Goal: Ask a question: Seek information or help from site administrators or community

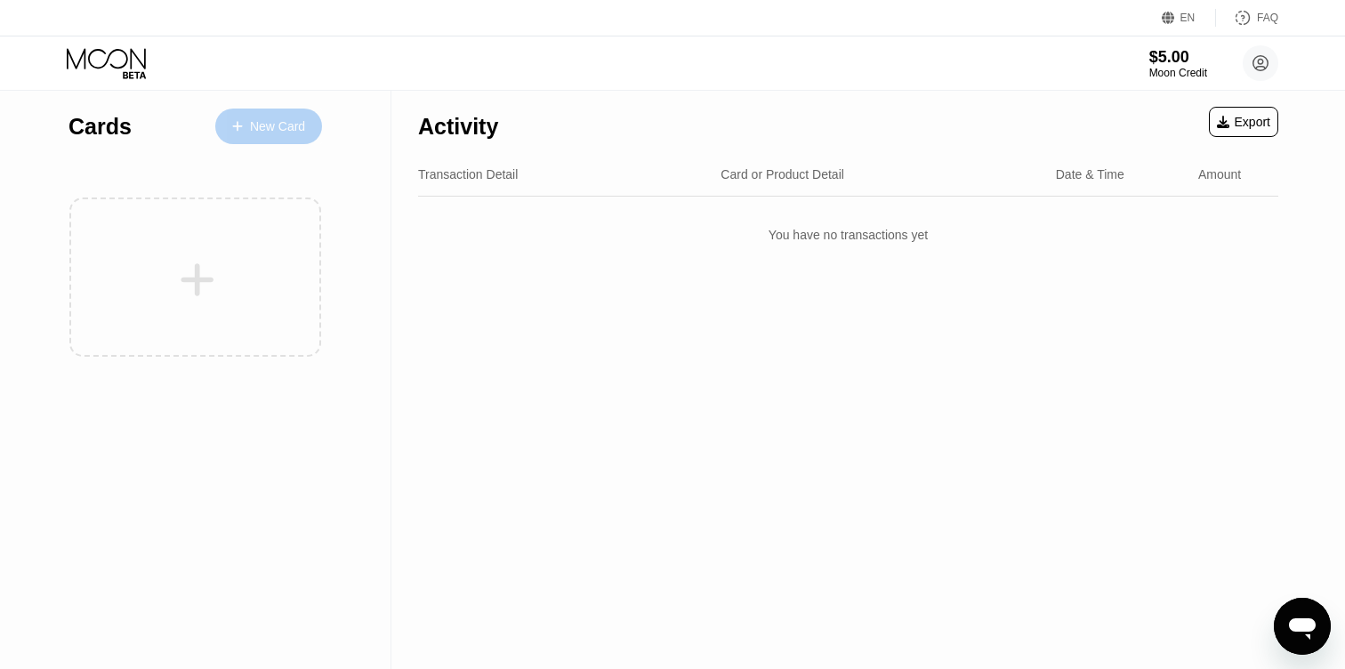
click at [279, 124] on div "New Card" at bounding box center [277, 126] width 55 height 15
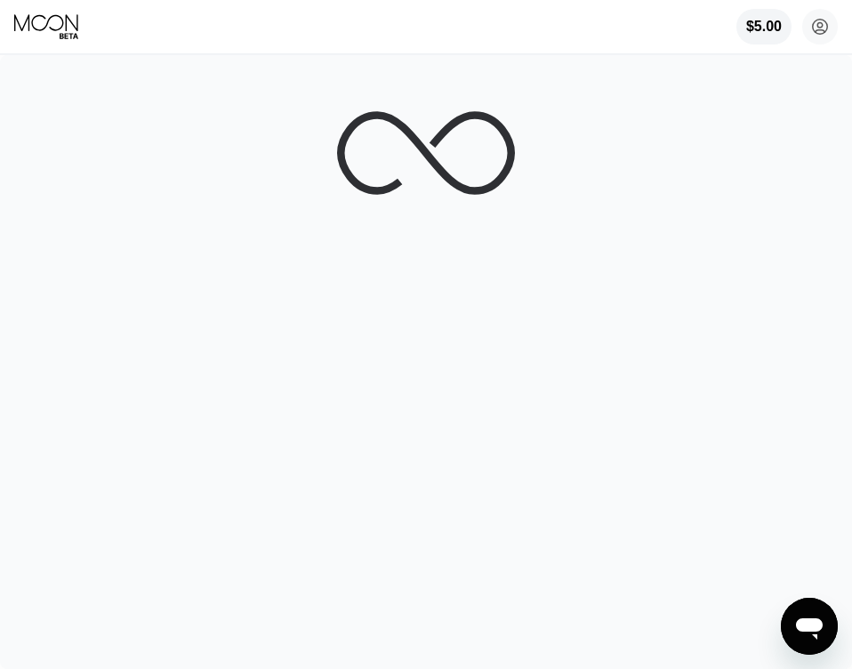
click at [719, 286] on div at bounding box center [426, 362] width 852 height 614
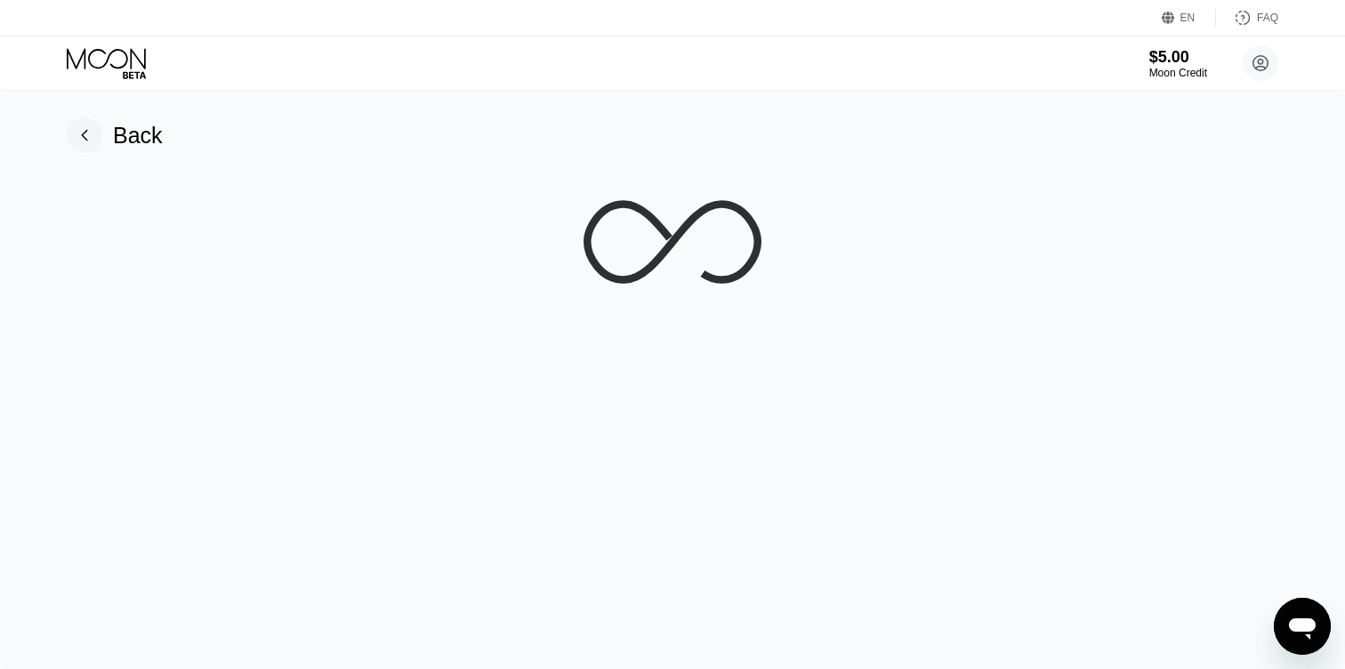
click at [121, 132] on div "Back" at bounding box center [138, 136] width 50 height 26
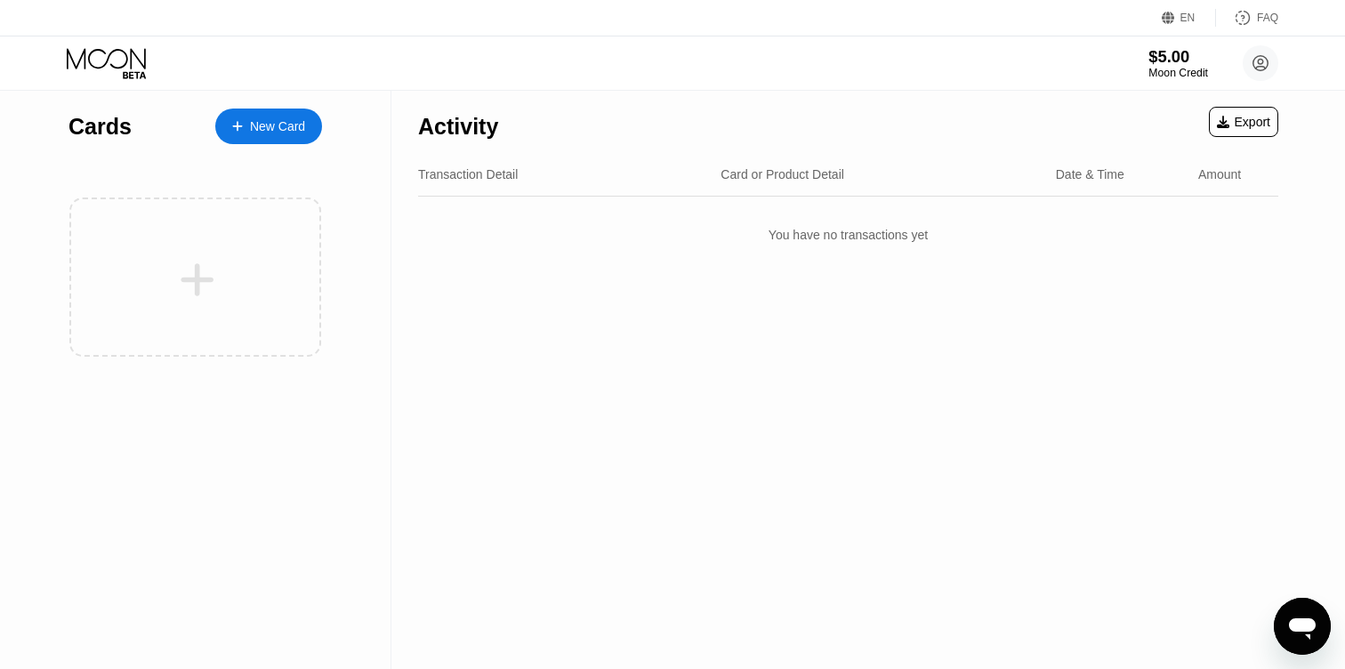
click at [1160, 58] on div "$5.00" at bounding box center [1178, 56] width 60 height 19
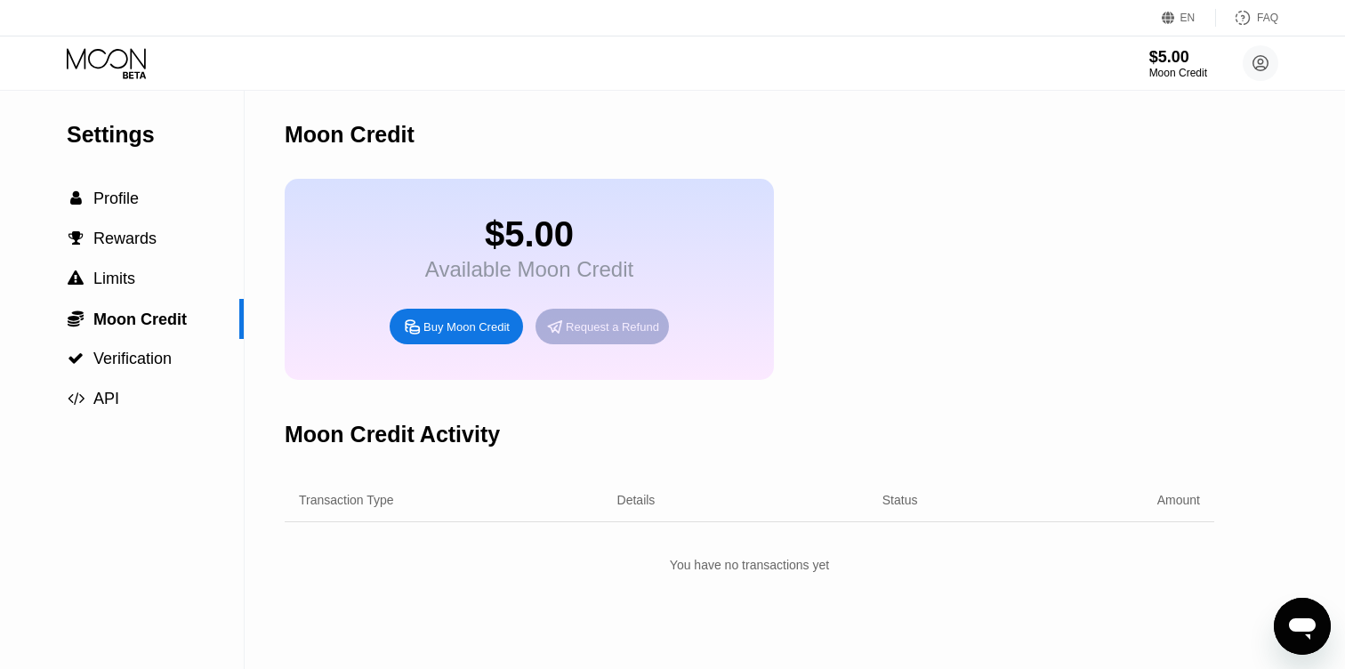
click at [606, 322] on div "Request a Refund" at bounding box center [612, 326] width 93 height 15
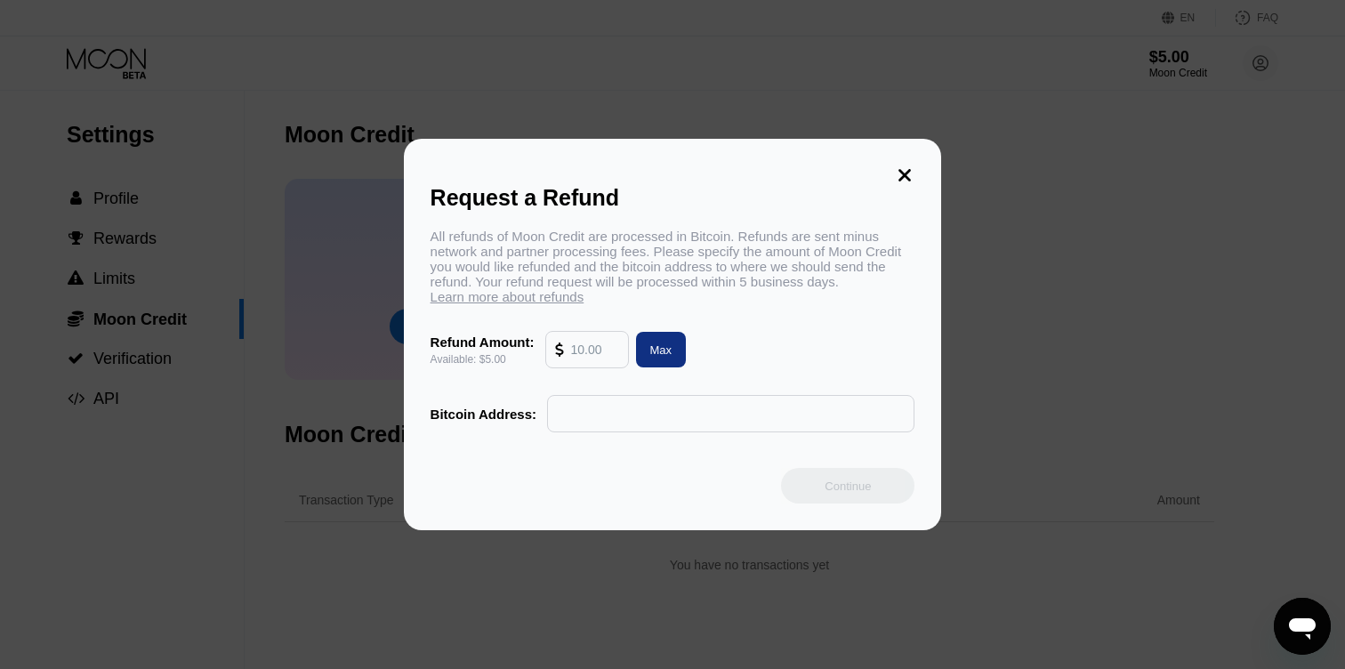
click at [601, 352] on input "text" at bounding box center [595, 350] width 48 height 36
click at [677, 345] on div "Max" at bounding box center [661, 350] width 51 height 36
type input "5.00"
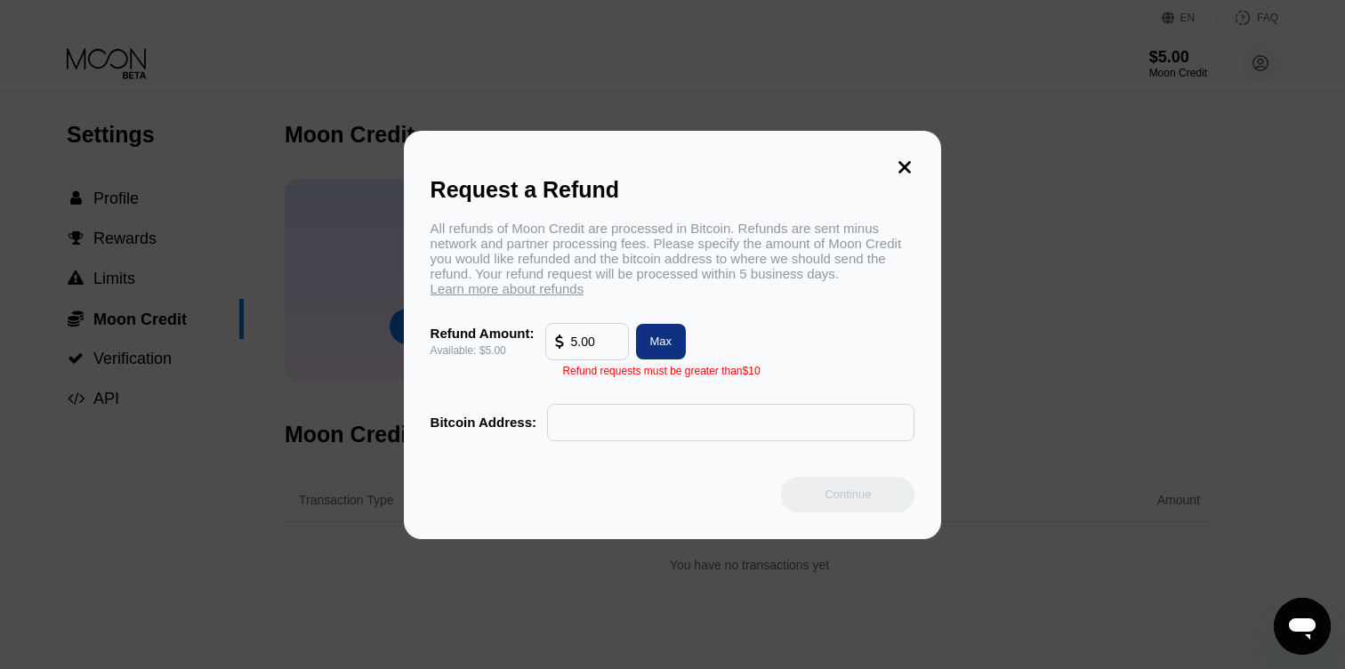
click at [669, 436] on input "text" at bounding box center [731, 423] width 348 height 36
click at [660, 434] on input "text" at bounding box center [731, 423] width 348 height 36
click at [903, 168] on icon at bounding box center [905, 167] width 12 height 12
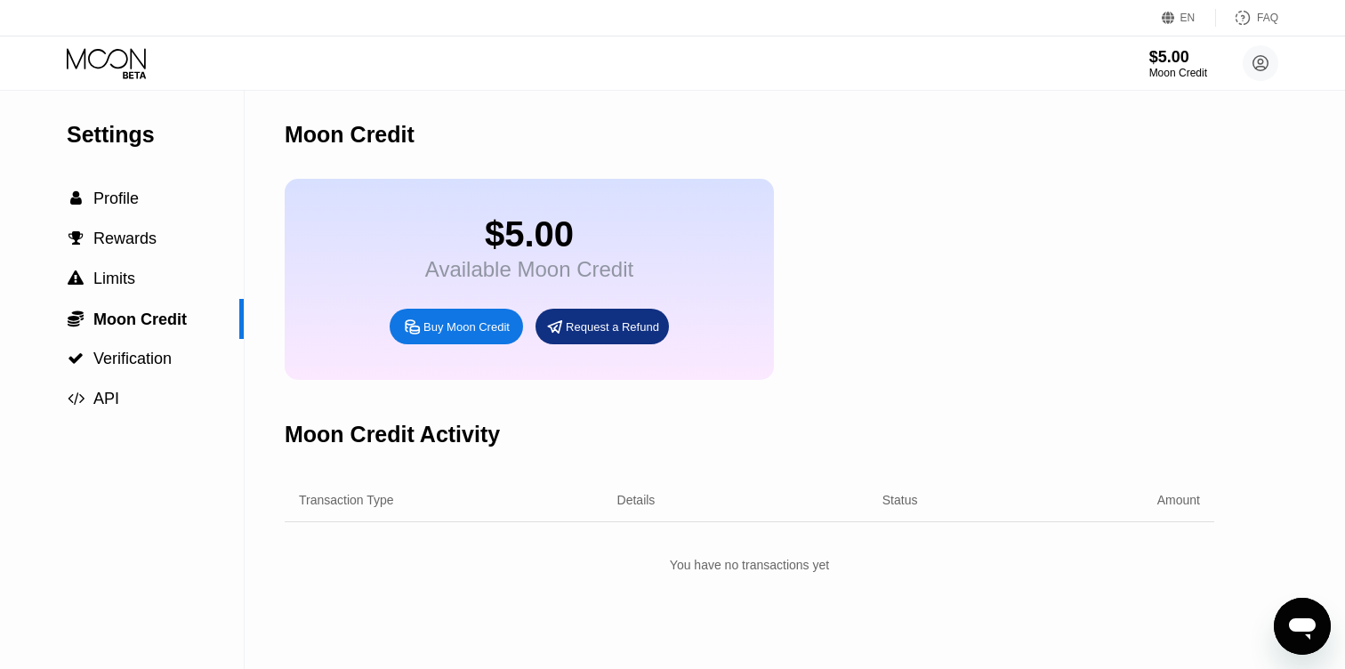
click at [483, 330] on div "Buy Moon Credit" at bounding box center [466, 326] width 86 height 15
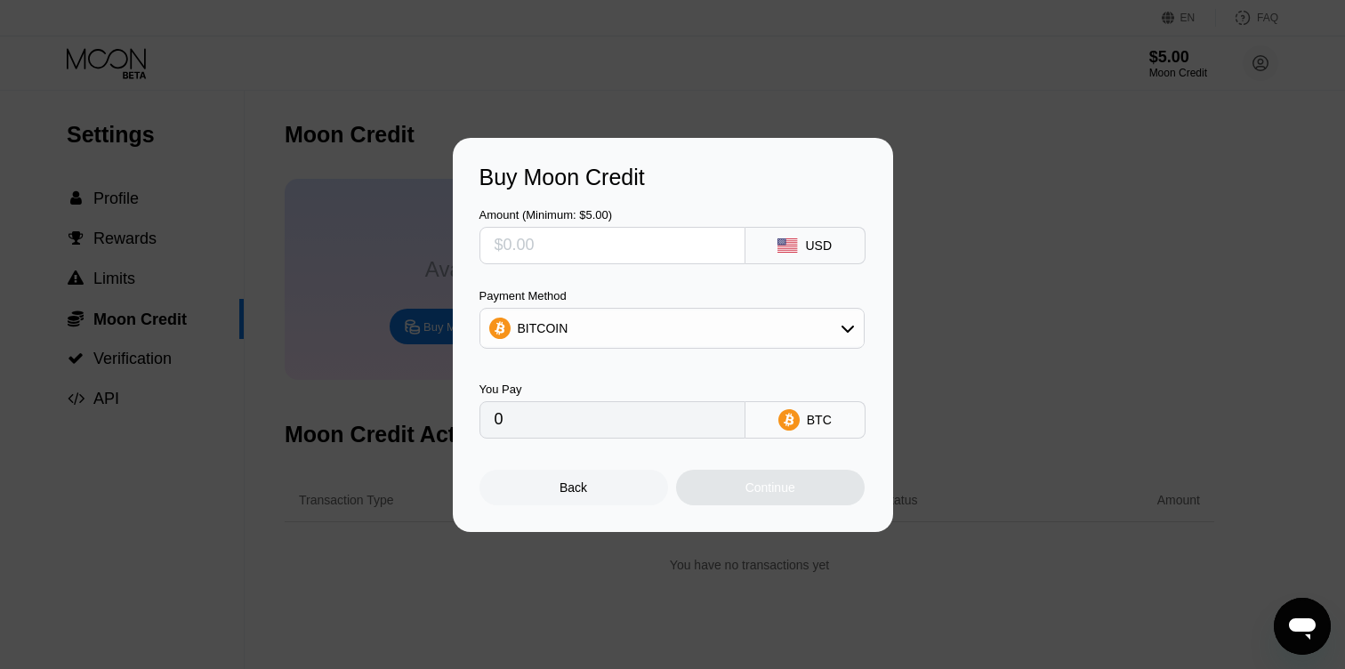
click at [590, 256] on input "text" at bounding box center [612, 246] width 236 height 36
click at [597, 248] on input "text" at bounding box center [612, 246] width 236 height 36
click at [572, 343] on div "BITCOIN" at bounding box center [671, 328] width 383 height 36
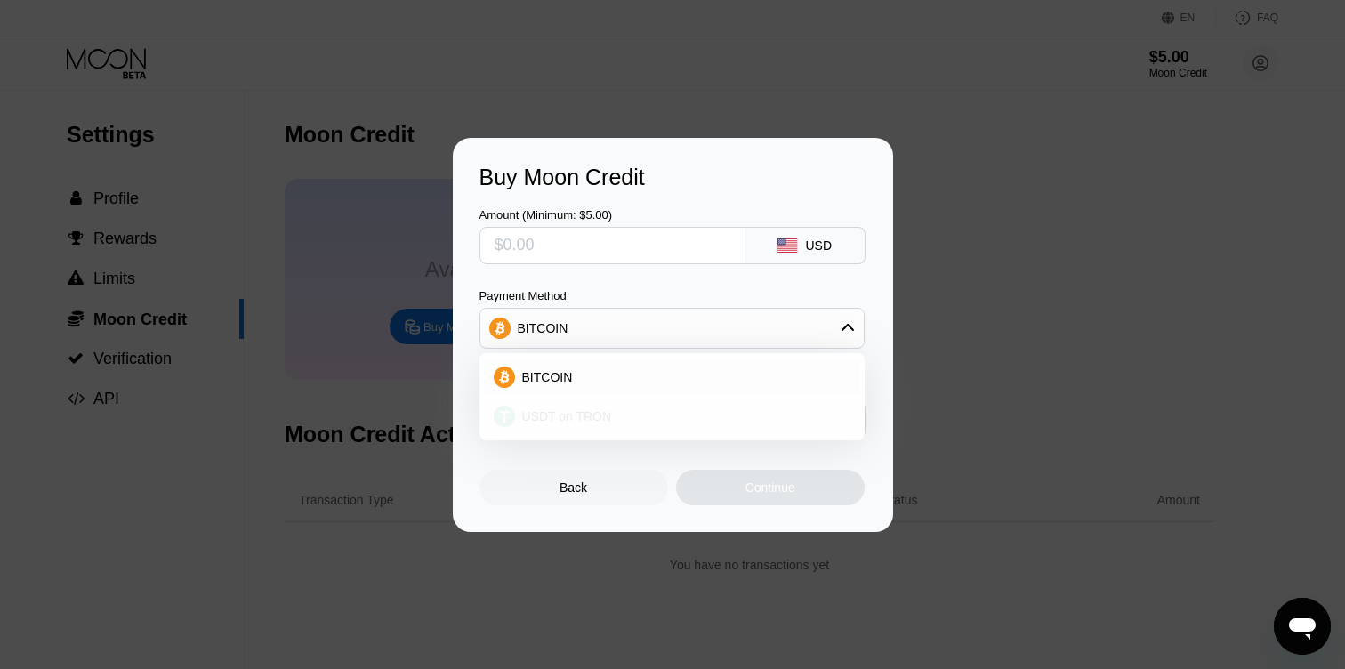
click at [559, 409] on span "USDT on TRON" at bounding box center [567, 416] width 90 height 14
type input "0.00"
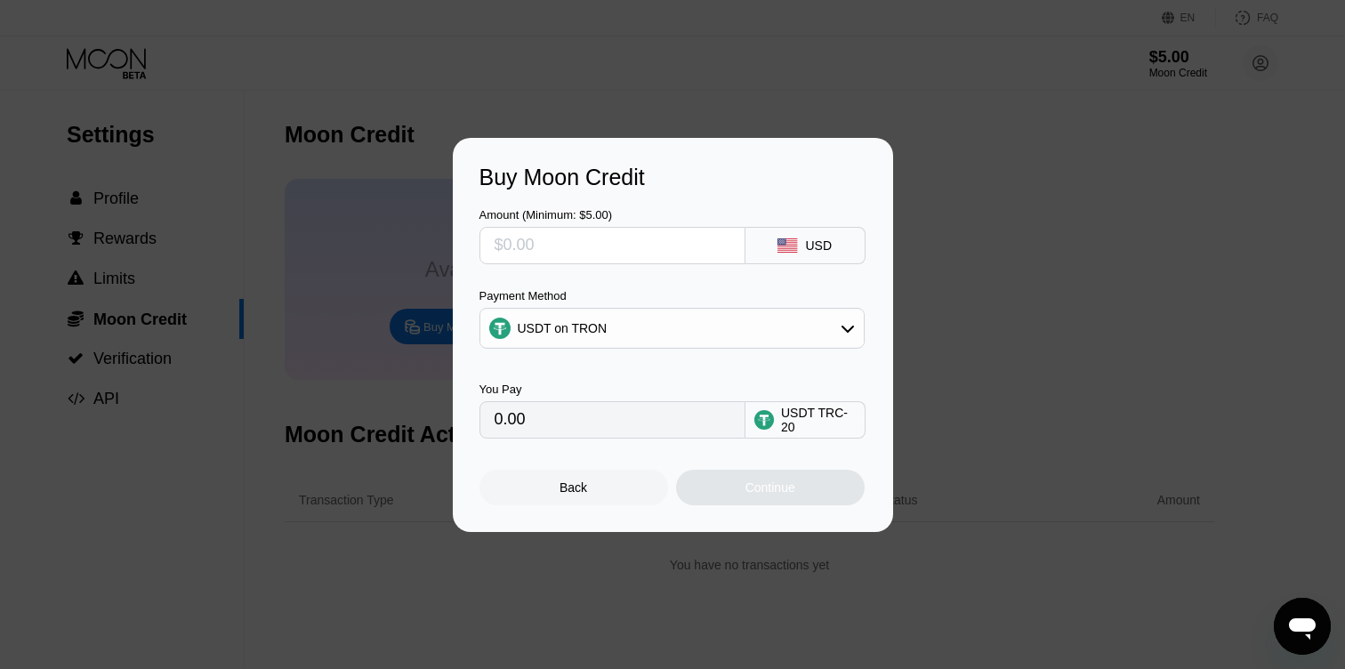
click at [692, 221] on div "Amount (Minimum: $5.00)" at bounding box center [612, 236] width 266 height 56
click at [680, 248] on input "text" at bounding box center [612, 246] width 236 height 36
click at [637, 429] on input "0.00" at bounding box center [612, 420] width 236 height 36
click at [728, 486] on div "Continue" at bounding box center [770, 488] width 189 height 36
click at [622, 263] on div at bounding box center [612, 245] width 266 height 37
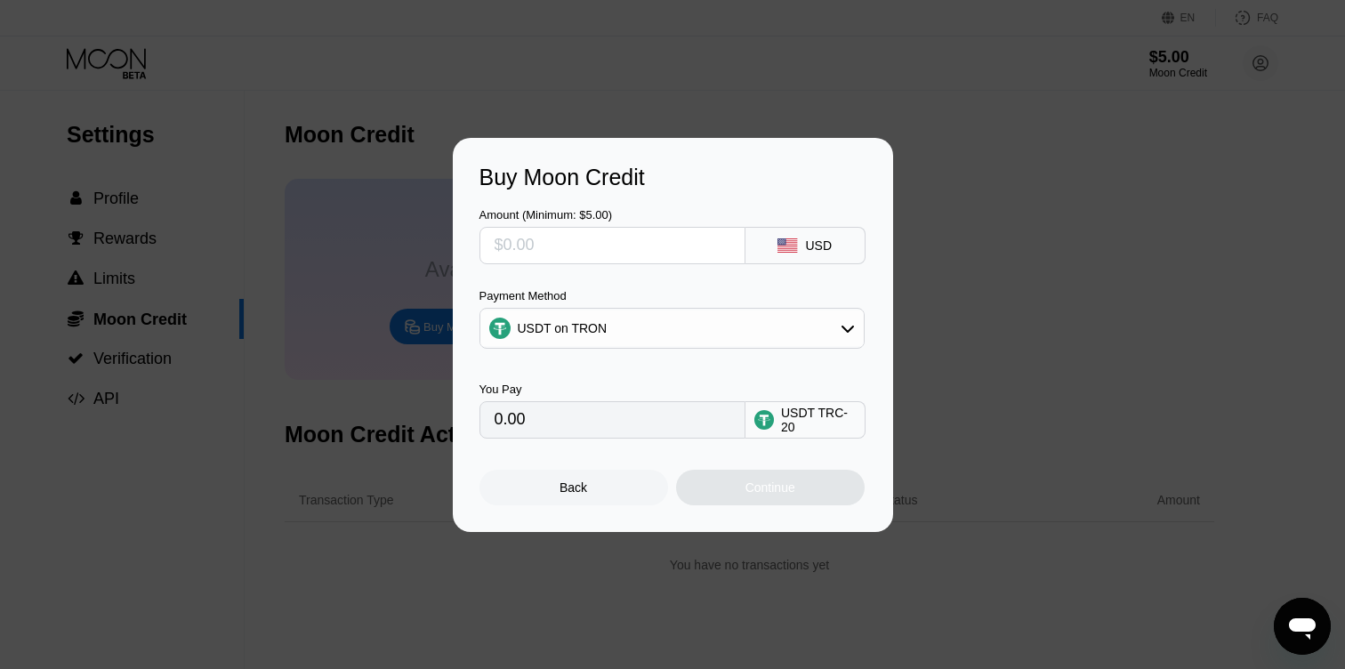
click at [619, 239] on input "text" at bounding box center [612, 246] width 236 height 36
click at [617, 239] on input "text" at bounding box center [612, 246] width 236 height 36
click at [640, 495] on div "Back" at bounding box center [573, 488] width 189 height 36
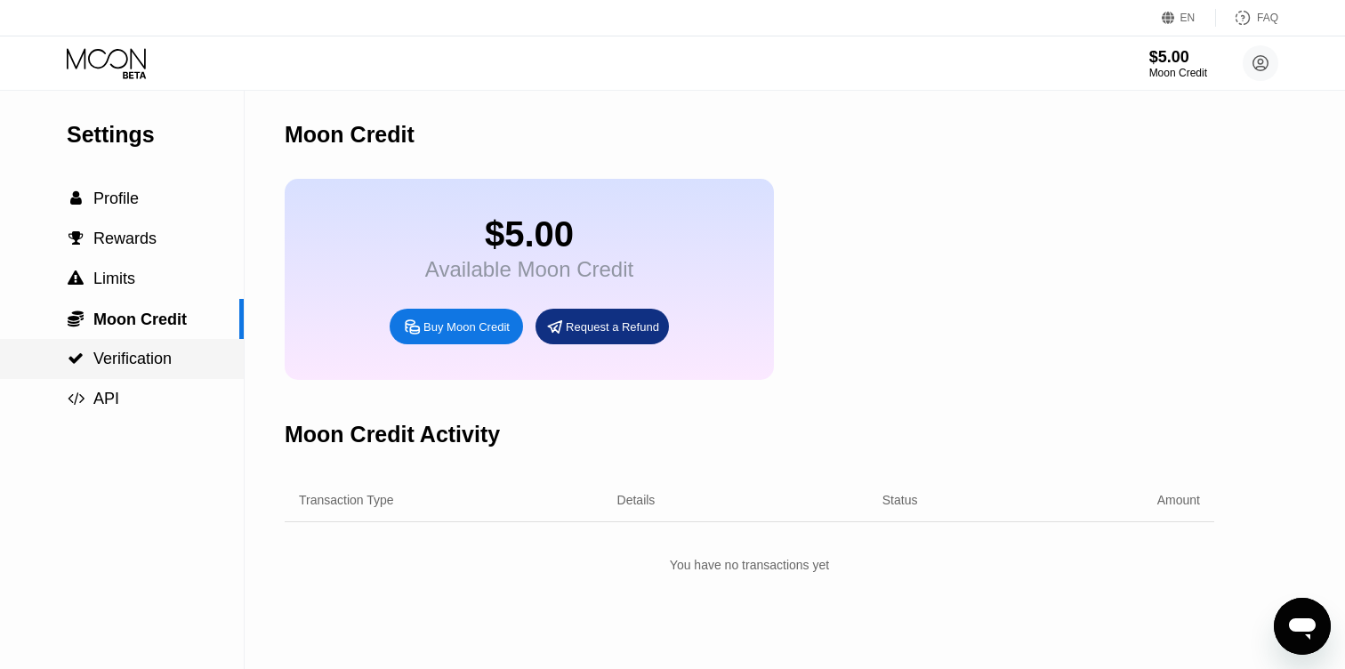
click at [150, 364] on span "Verification" at bounding box center [132, 358] width 78 height 18
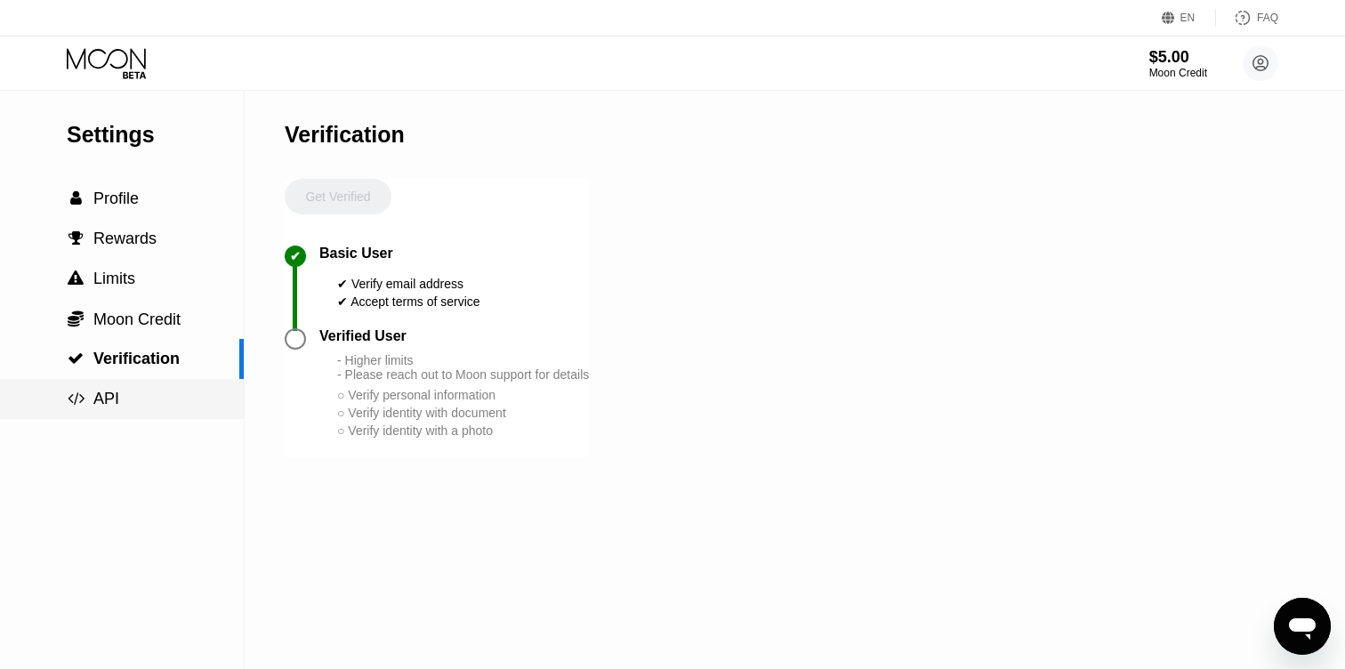
click at [132, 405] on div " API" at bounding box center [122, 398] width 244 height 19
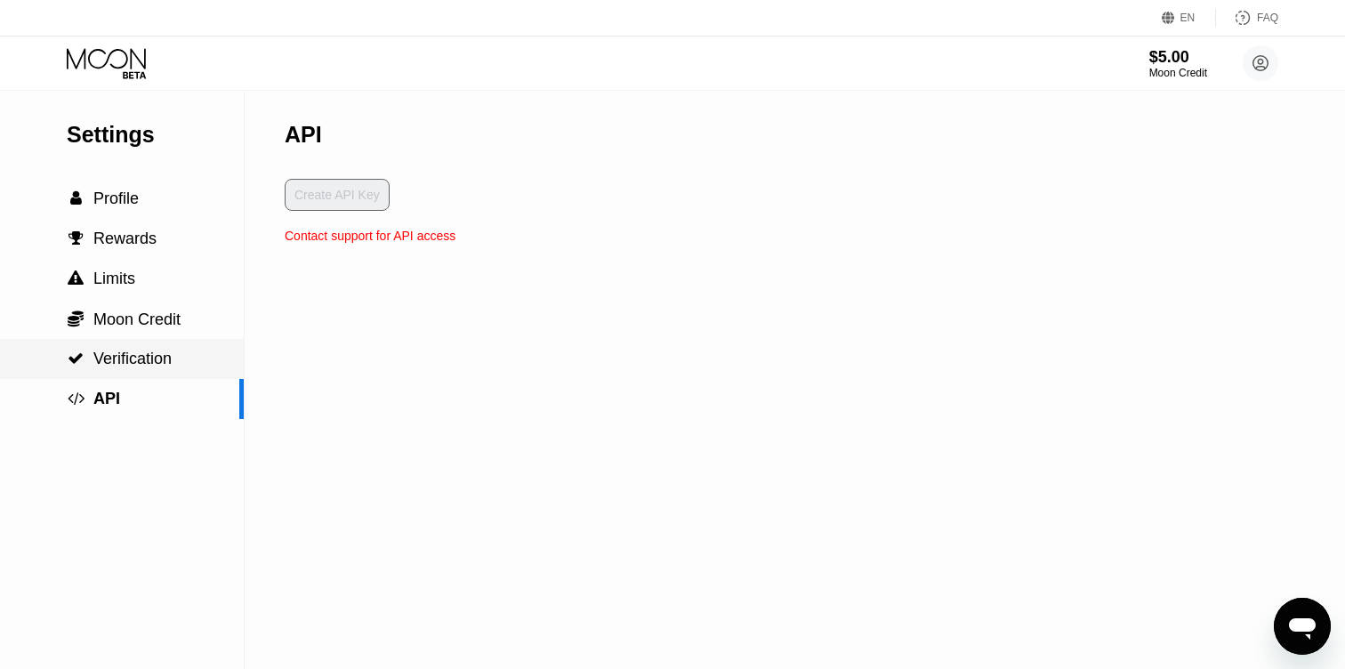
click at [131, 356] on span "Verification" at bounding box center [132, 358] width 78 height 18
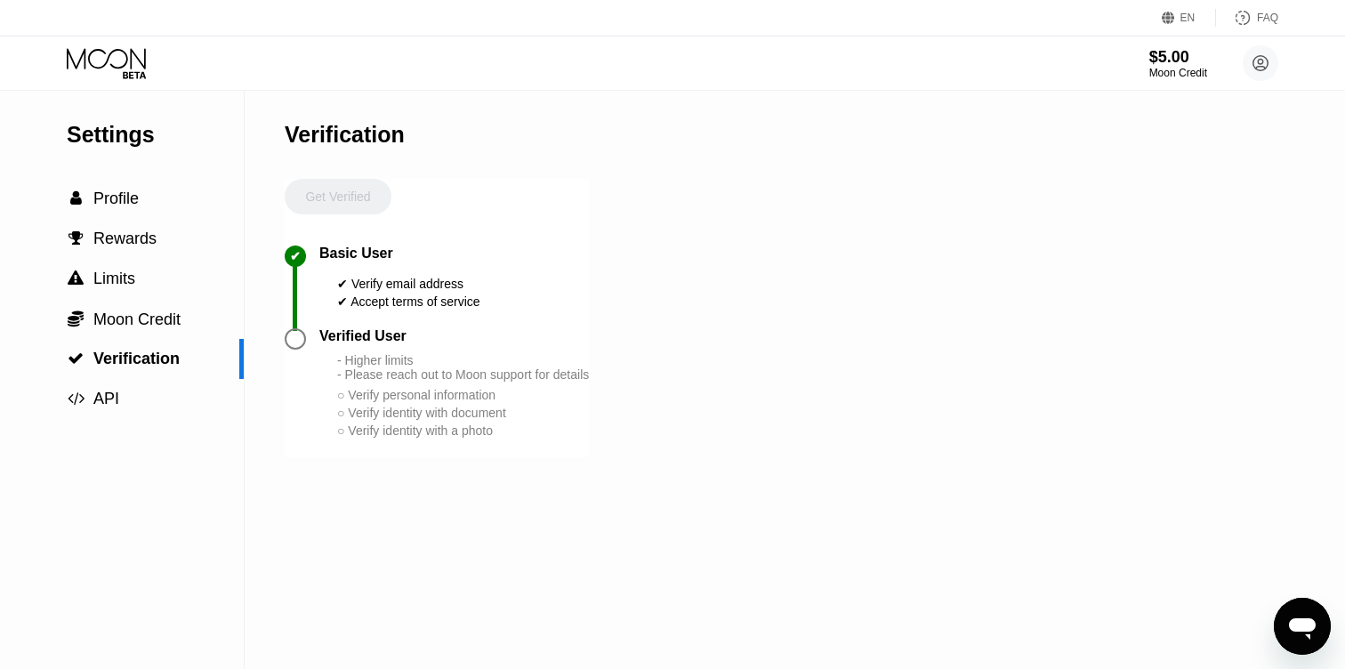
drag, startPoint x: 158, startPoint y: 193, endPoint x: 698, endPoint y: 4, distance: 571.7
click at [698, 4] on div "EN Language Select an item Save FAQ $5.00 Moon Credit 胡剑 [EMAIL_ADDRESS][DOMAIN…" at bounding box center [672, 334] width 1345 height 669
click at [1258, 77] on circle at bounding box center [1260, 63] width 36 height 36
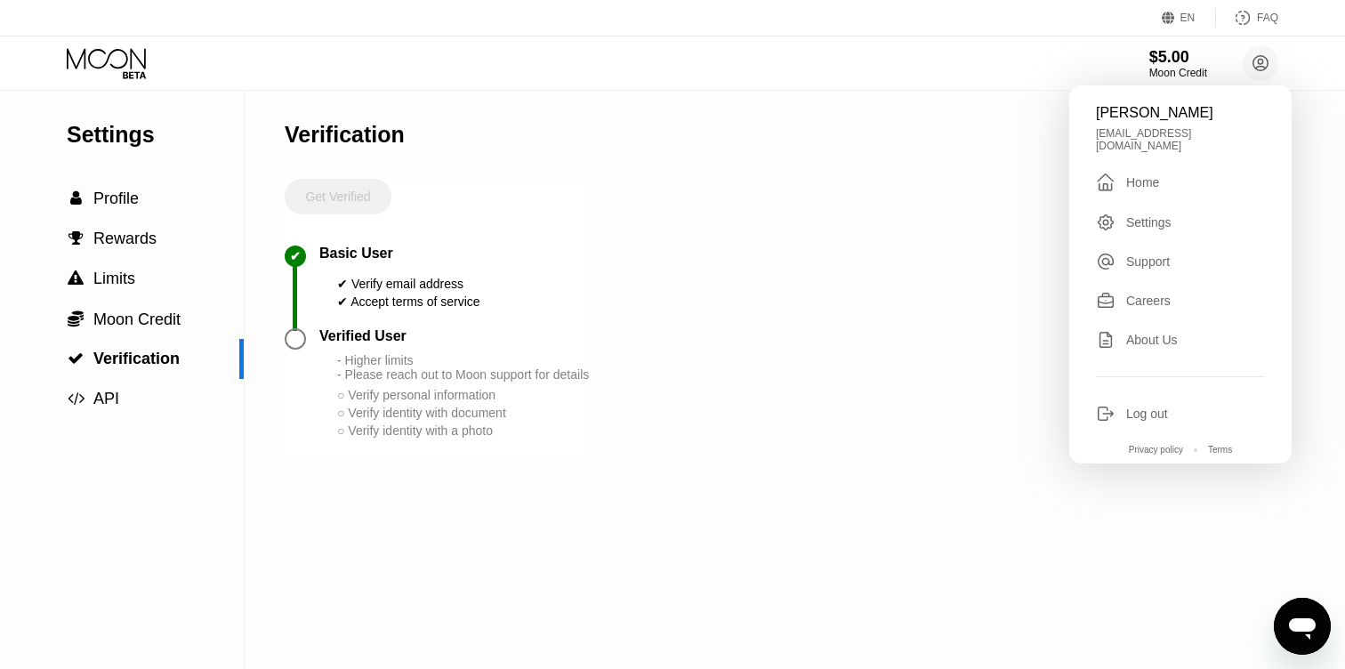
click at [1286, 603] on div "打开消息传送窗口" at bounding box center [1301, 625] width 53 height 53
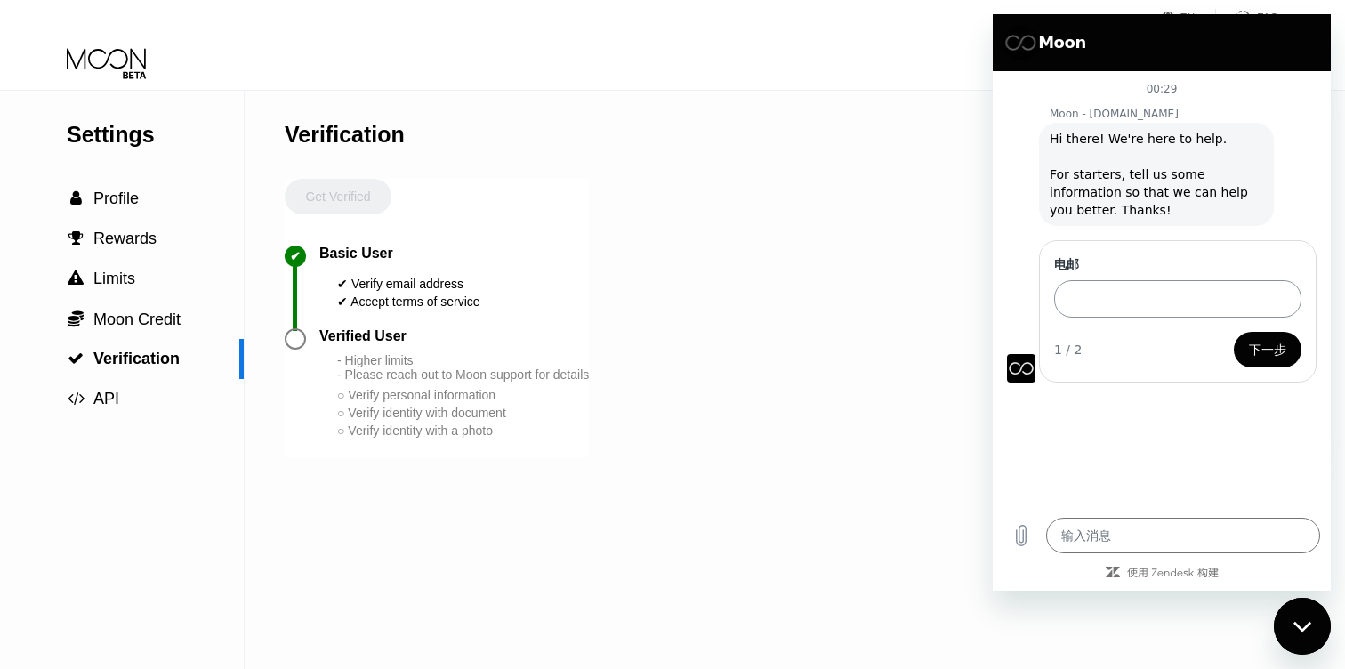
click at [1096, 301] on input "电邮" at bounding box center [1177, 298] width 247 height 37
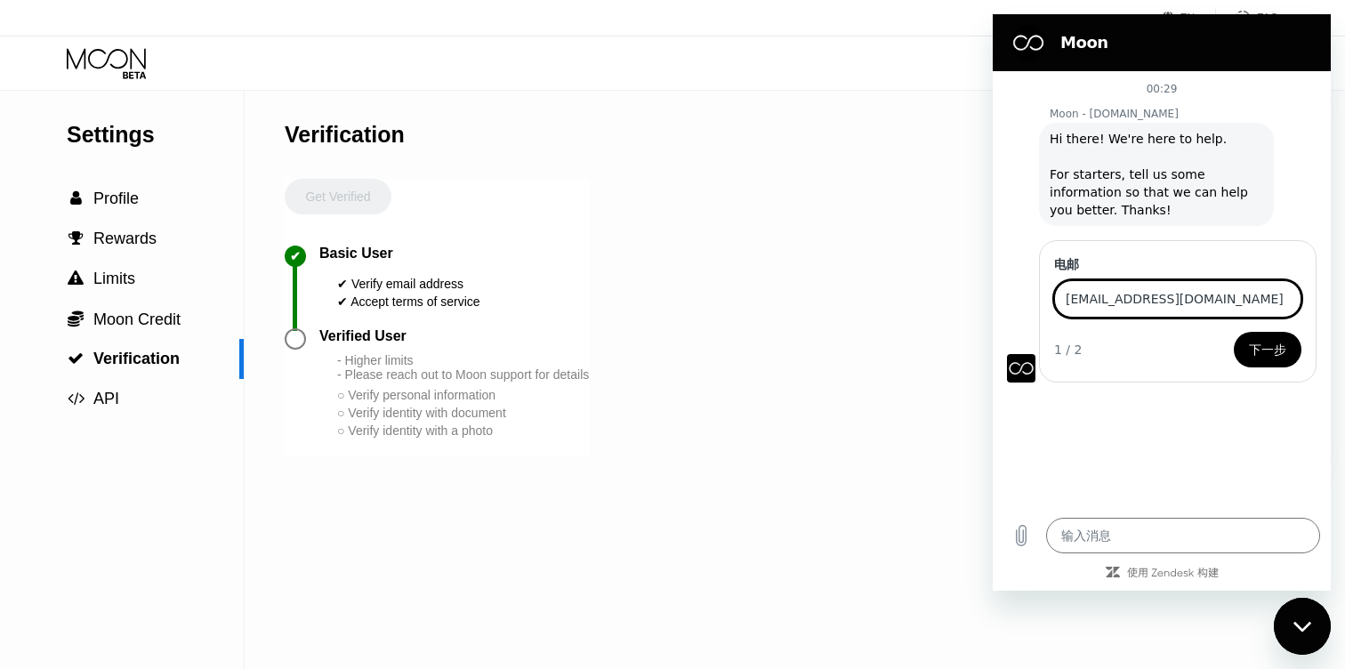
type input "[EMAIL_ADDRESS][DOMAIN_NAME]"
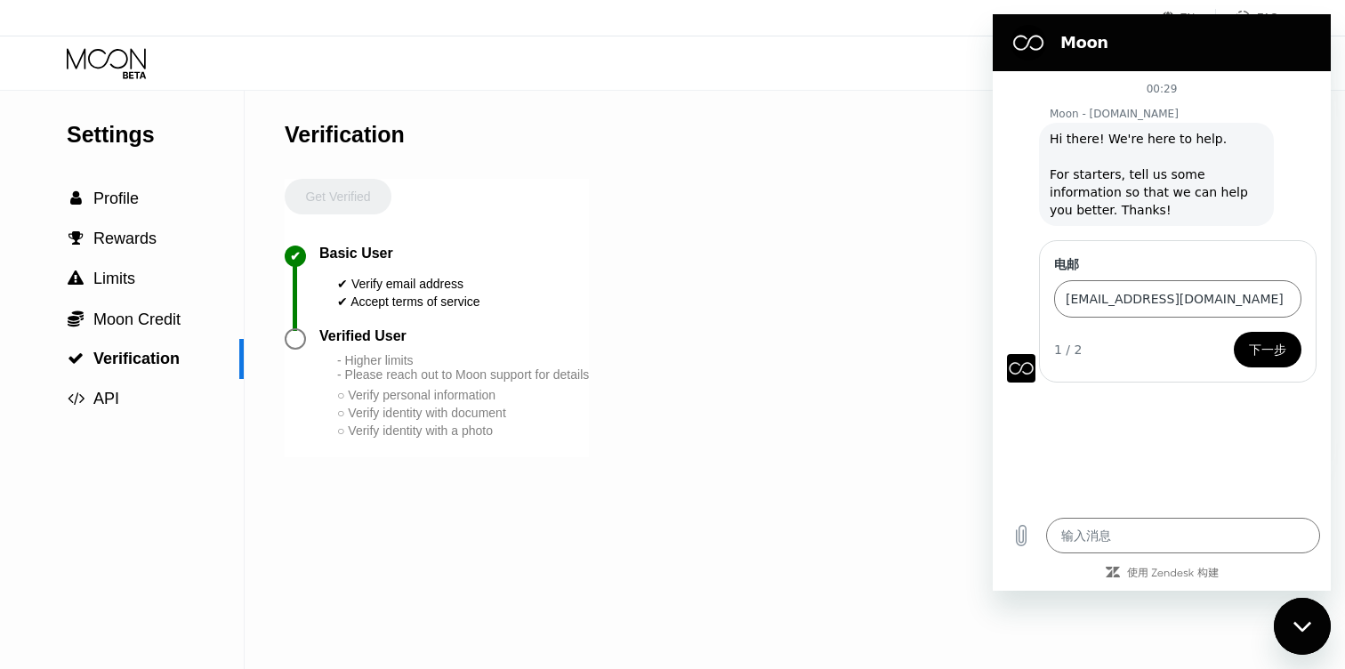
click at [1273, 358] on span "下一步" at bounding box center [1267, 349] width 37 height 21
type textarea "x"
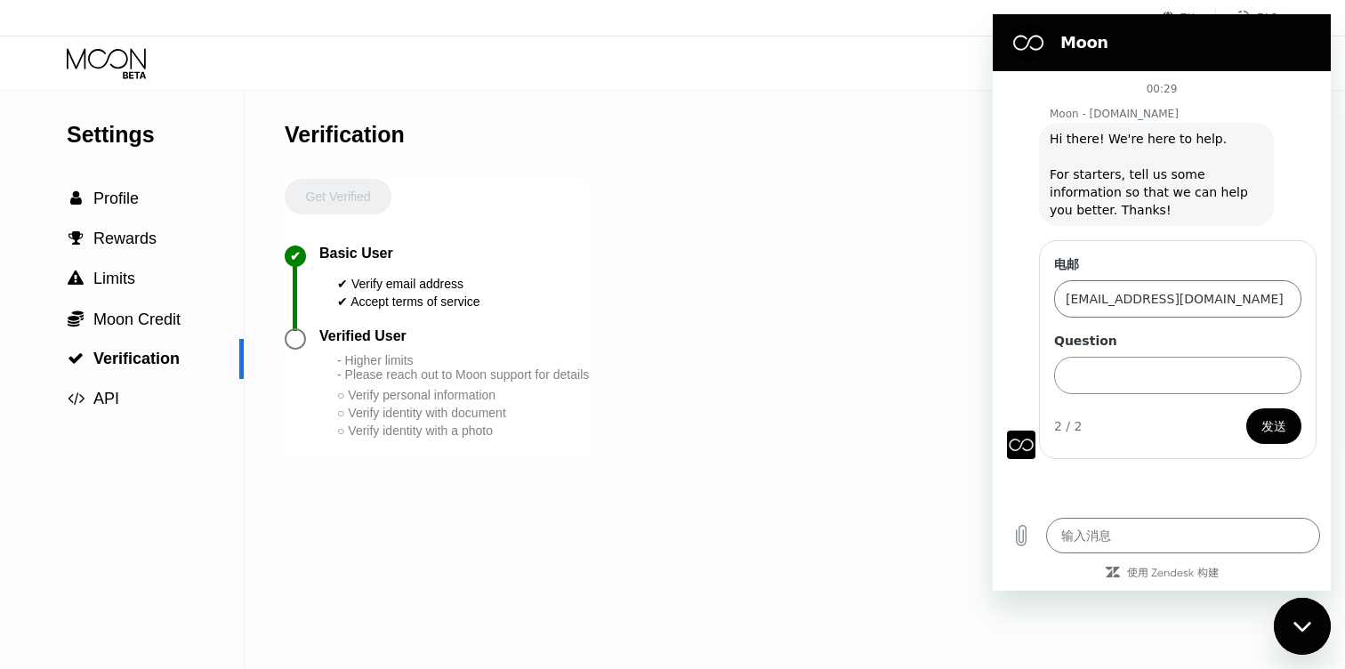
click at [1187, 378] on input "Question" at bounding box center [1177, 375] width 247 height 37
click at [1063, 376] on input "I can create a card?" at bounding box center [1177, 375] width 247 height 37
click at [1119, 376] on input "why I can create a card?" at bounding box center [1177, 375] width 247 height 37
type input "why I can not create a card?"
click at [1285, 426] on span "发送" at bounding box center [1273, 425] width 25 height 21
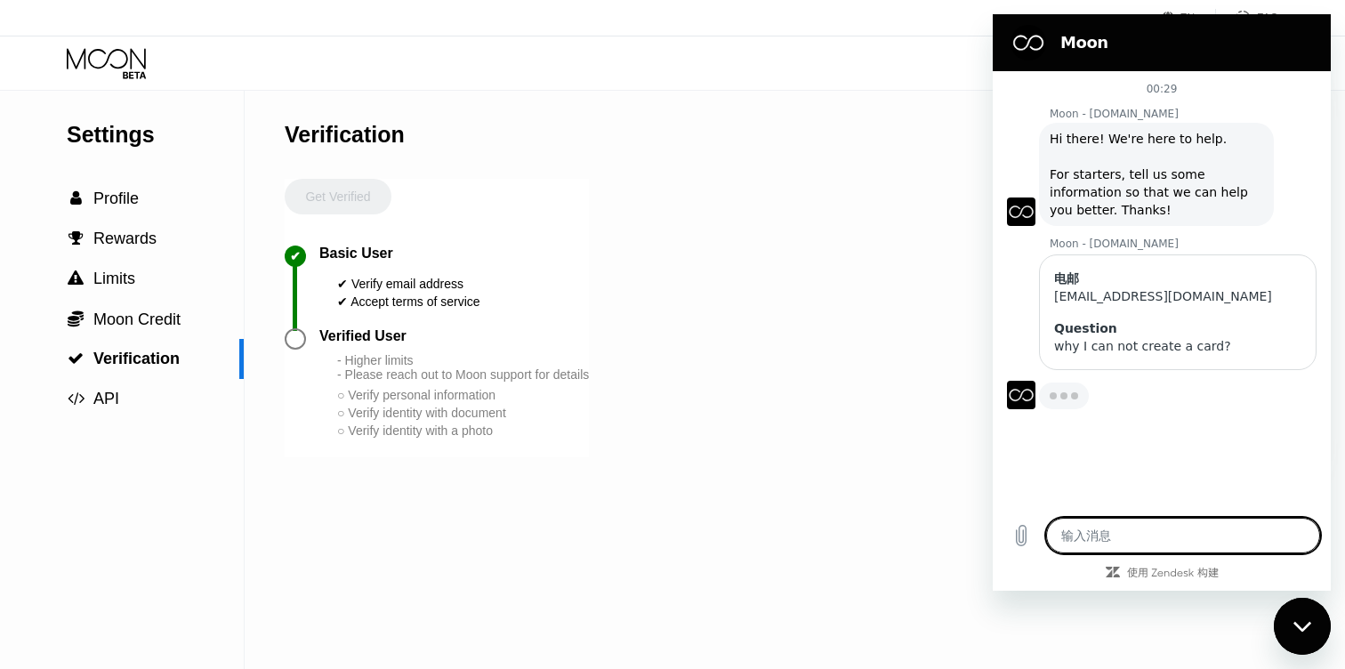
type textarea "x"
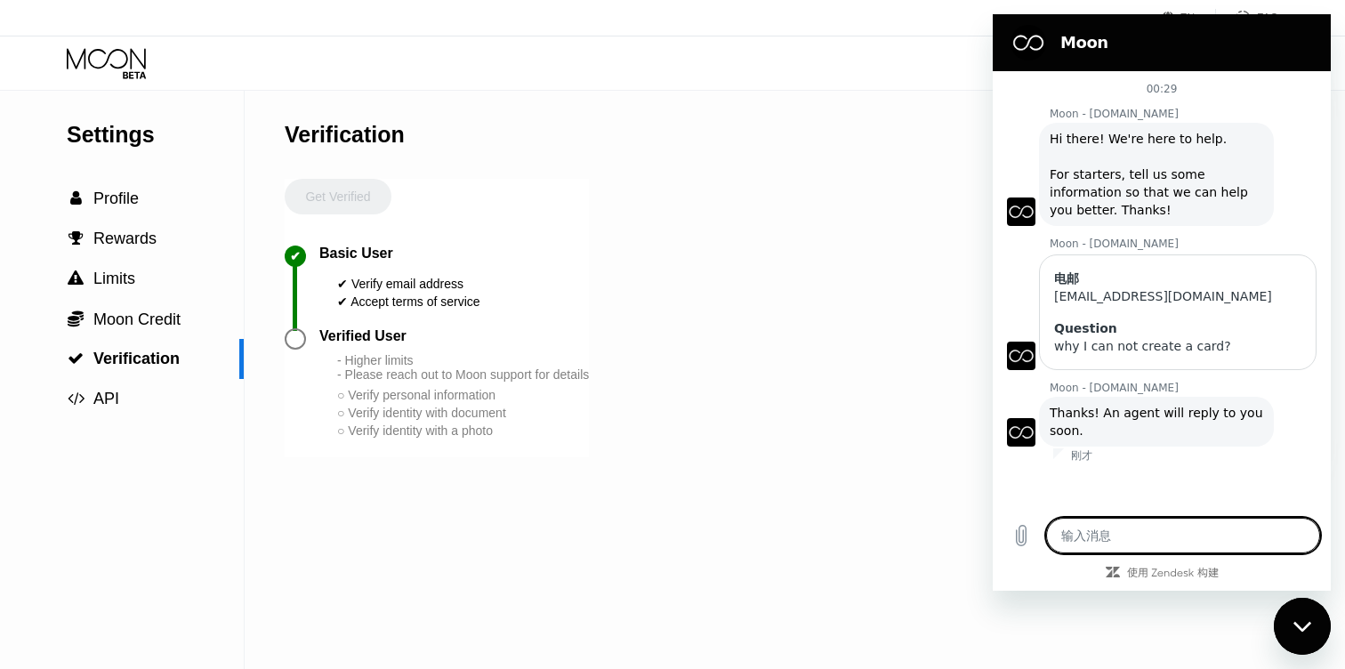
click at [1112, 458] on div "刚才" at bounding box center [1191, 455] width 277 height 14
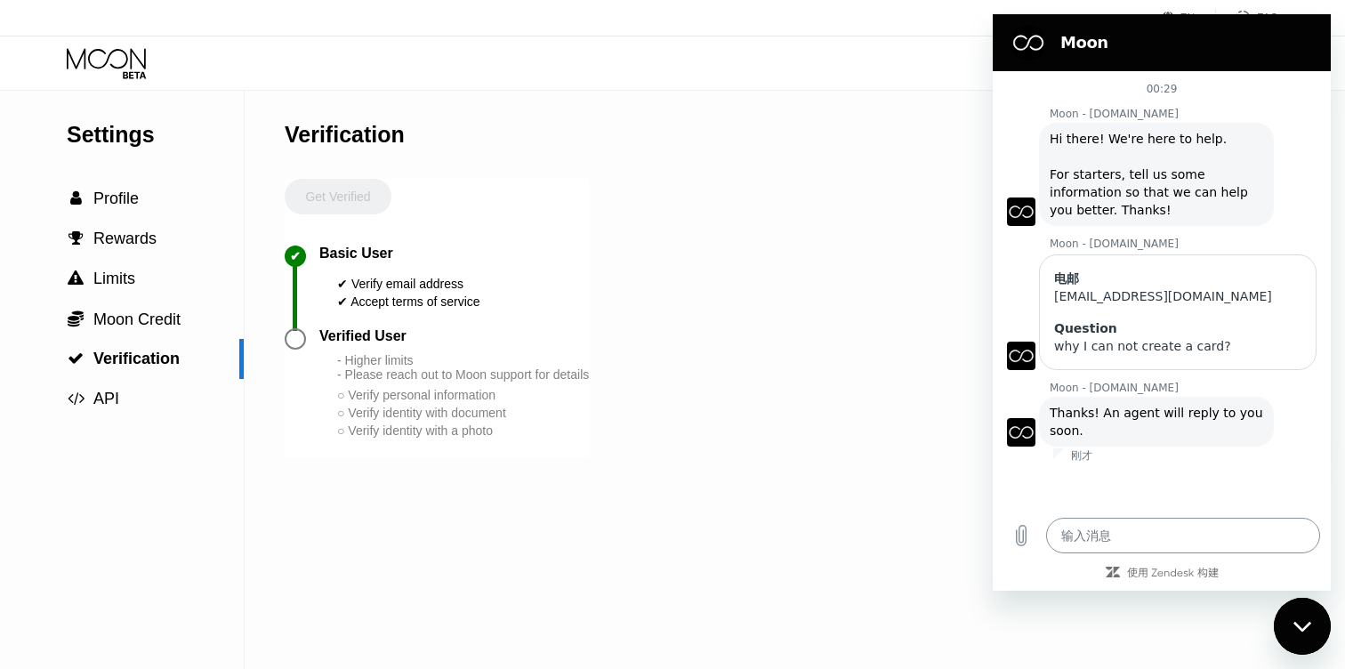
click at [1097, 531] on textarea at bounding box center [1183, 536] width 274 height 36
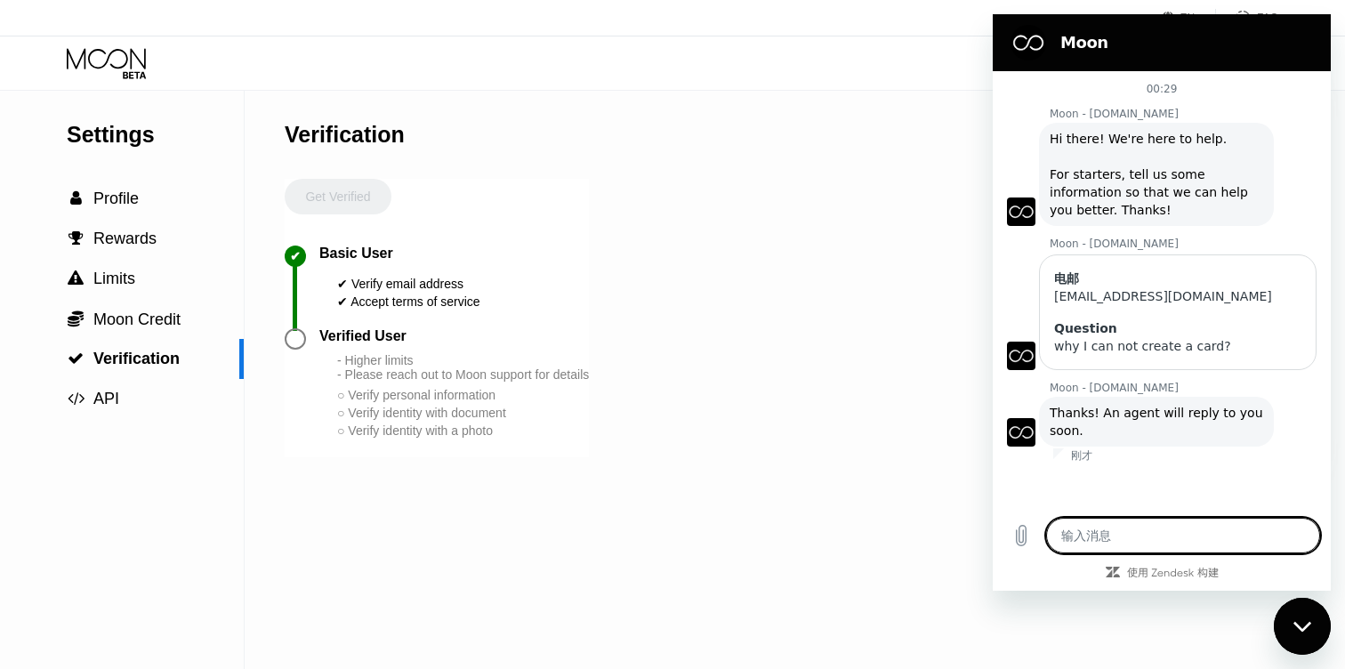
type textarea "n"
type textarea "x"
type textarea "ni"
type textarea "x"
type textarea "nih"
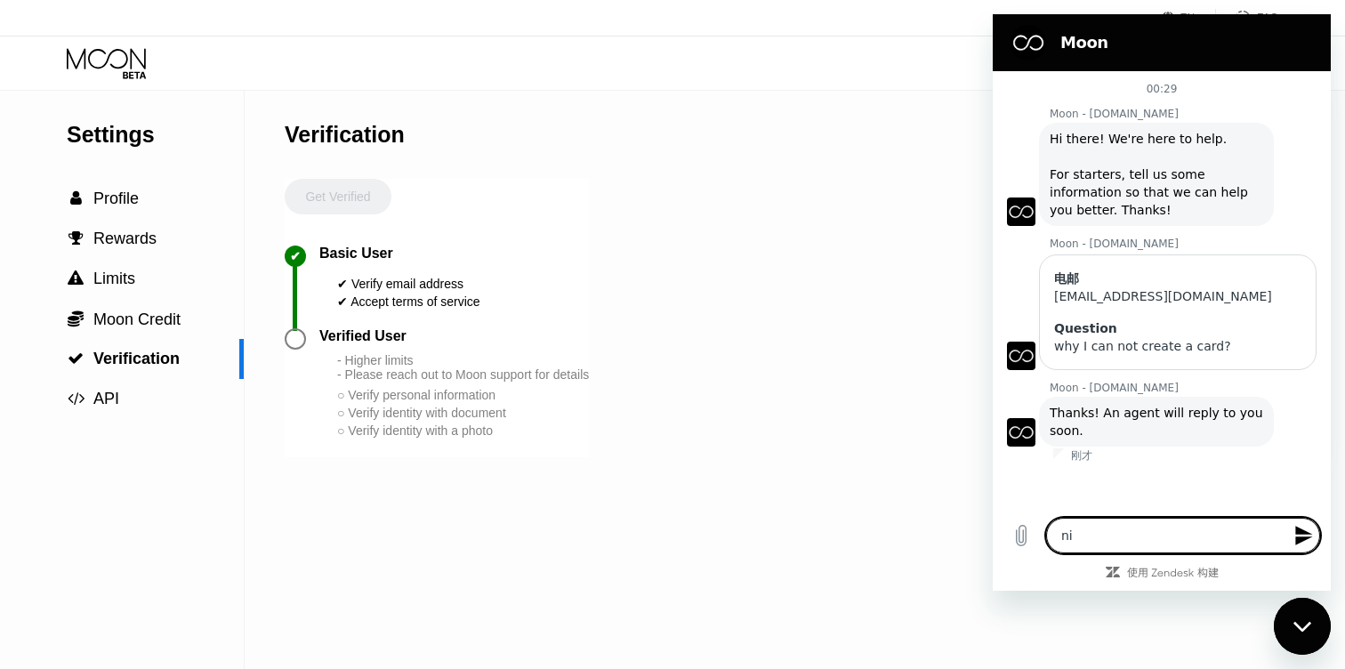
type textarea "x"
type textarea "nih"
type textarea "x"
type textarea "nih"
type textarea "x"
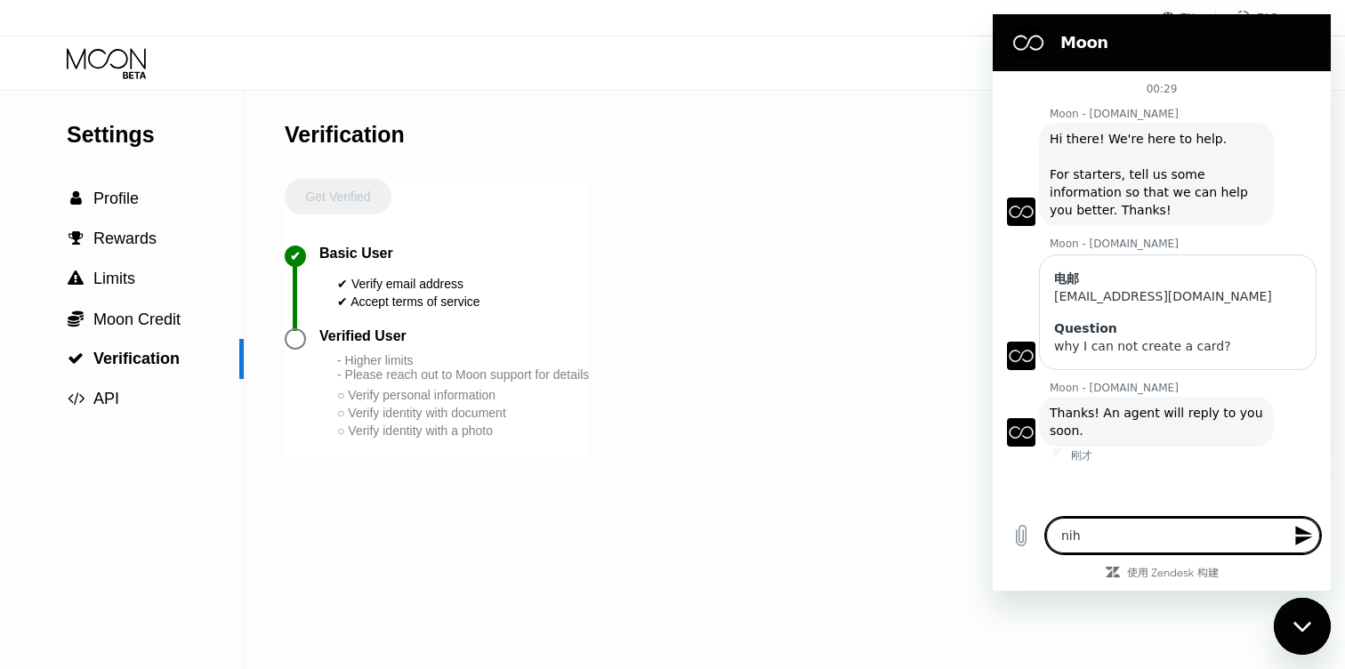
type textarea "ni"
type textarea "x"
type textarea "n"
type textarea "x"
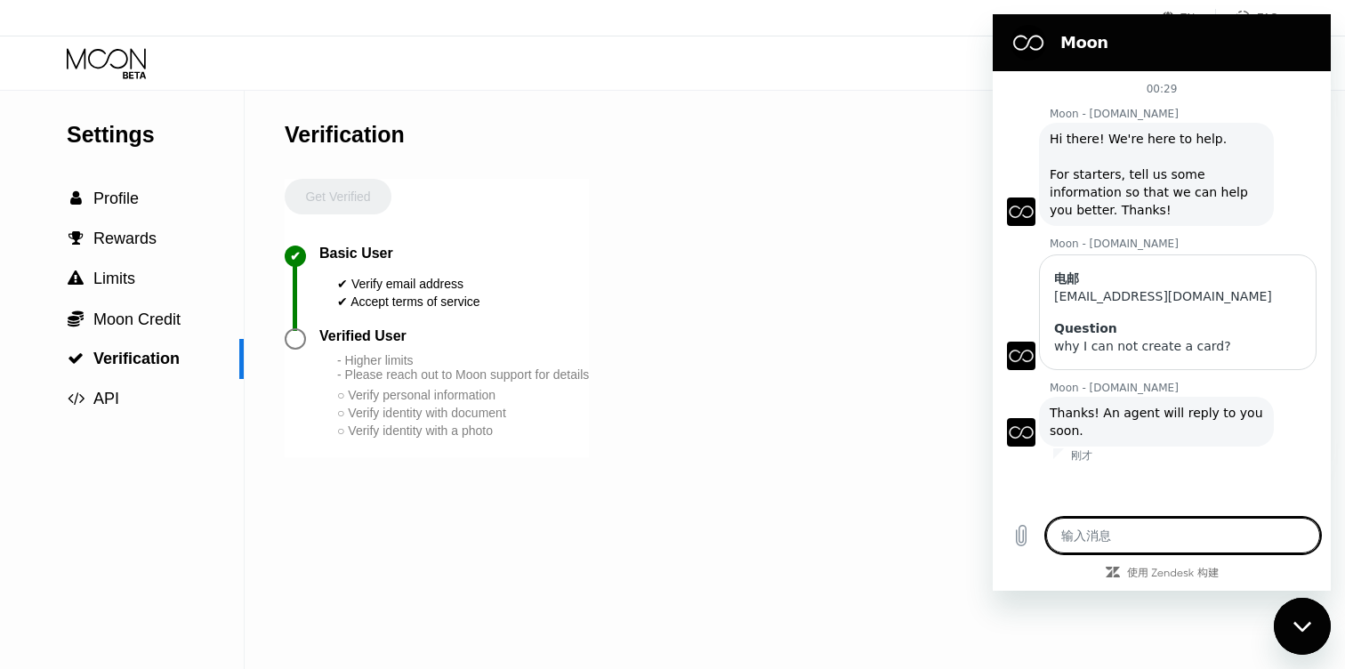
type textarea "n"
type textarea "x"
type textarea "ni"
type textarea "x"
type textarea "ni h"
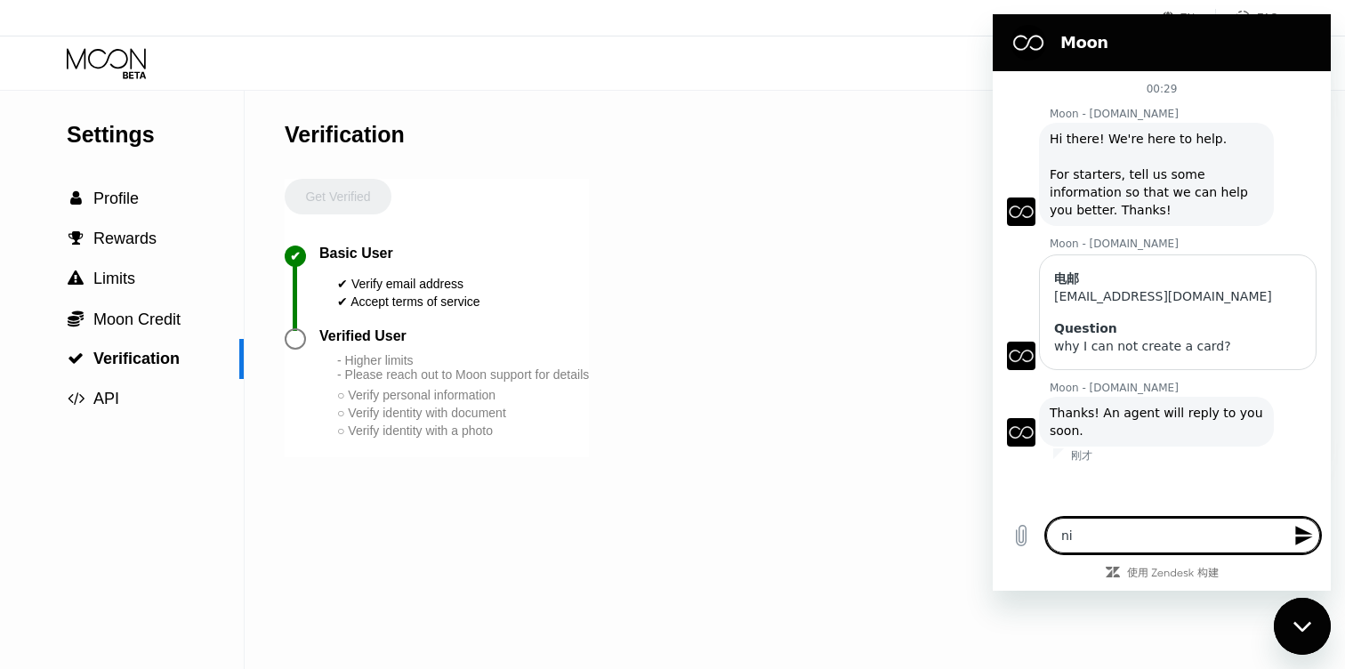
type textarea "x"
type textarea "你好"
type textarea "x"
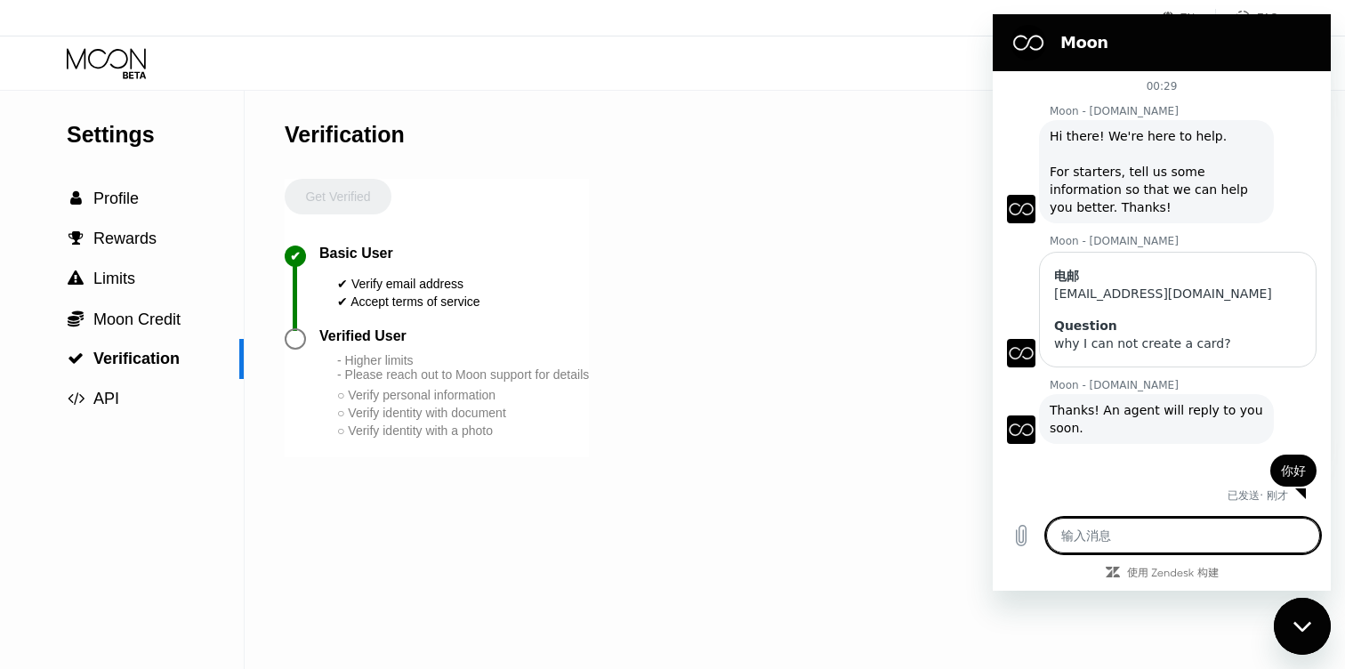
click at [1088, 525] on textarea at bounding box center [1183, 536] width 274 height 36
type textarea "r"
type textarea "x"
type textarea "re"
type textarea "x"
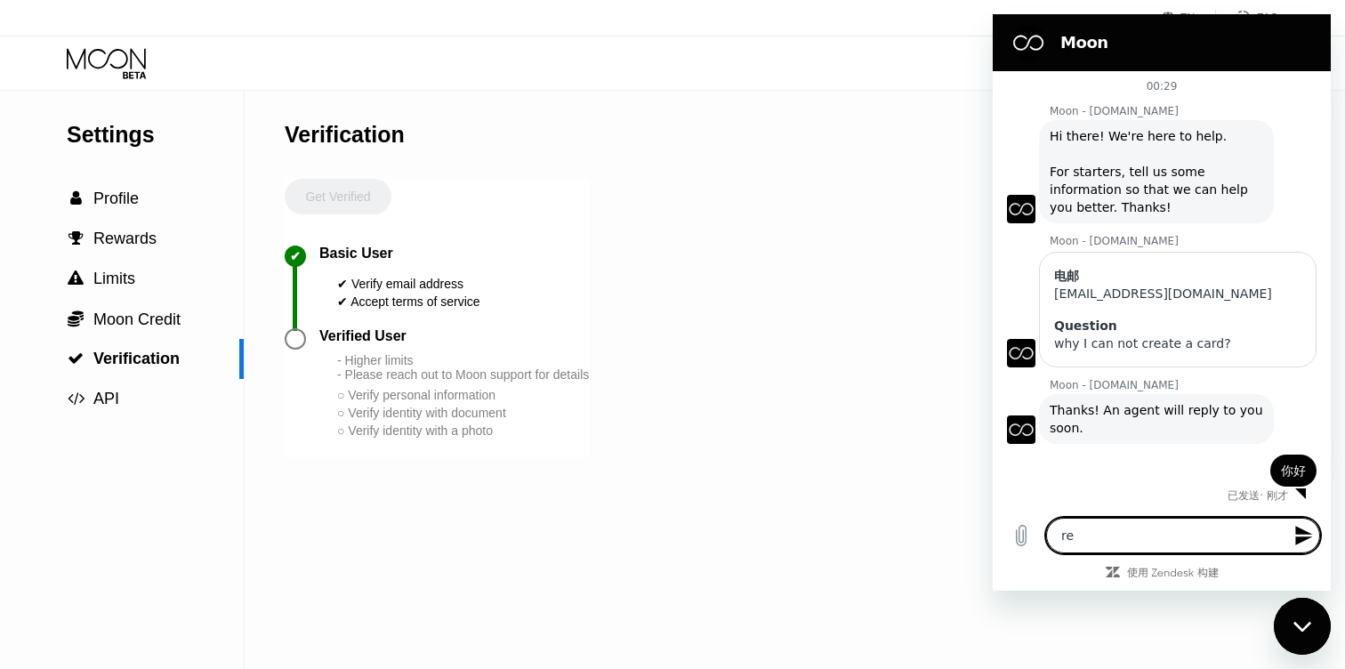
type textarea "ren"
type textarea "x"
type textarea "reng"
type textarea "x"
type textarea "reng o"
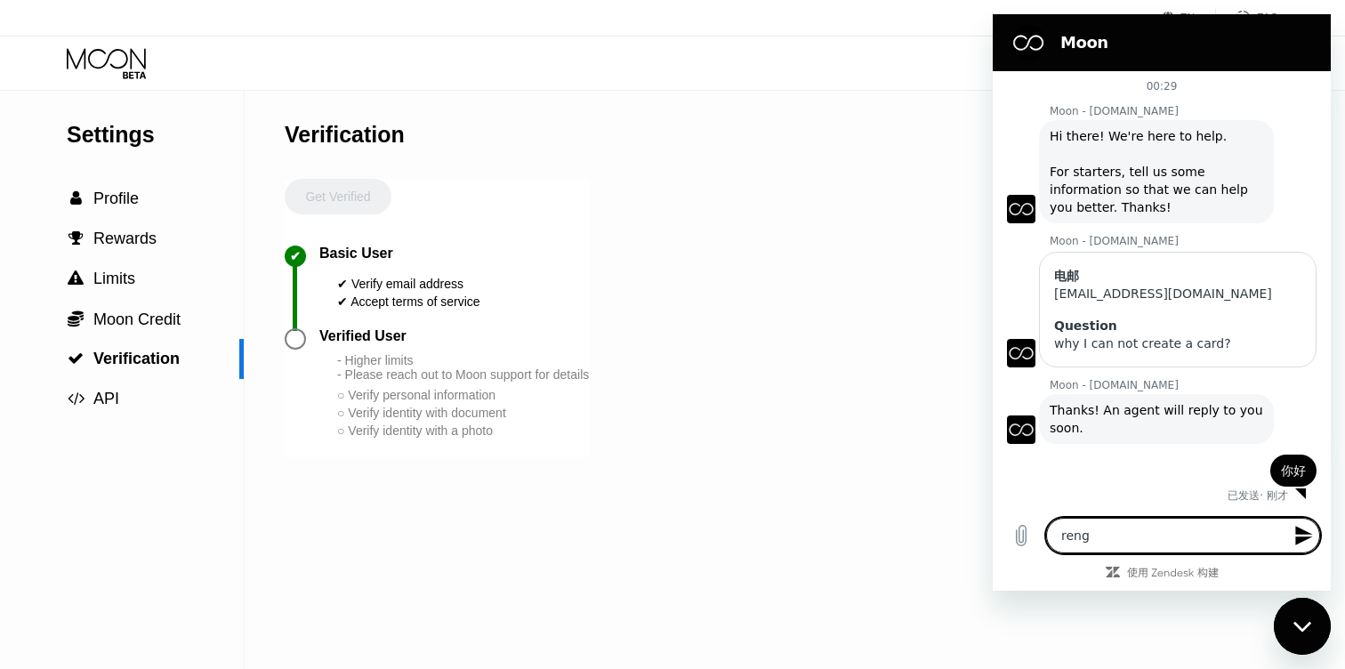
type textarea "x"
type textarea "[PERSON_NAME]"
type textarea "x"
type textarea "[PERSON_NAME]"
type textarea "x"
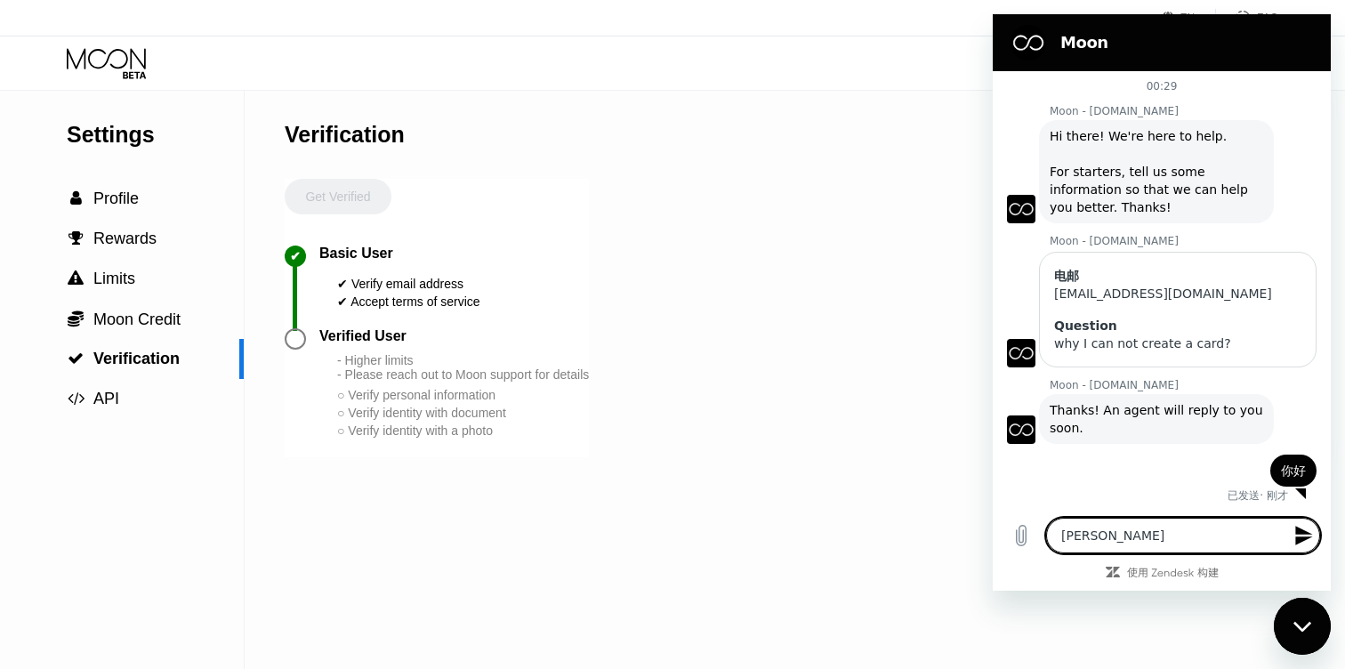
type textarea "人工"
type textarea "x"
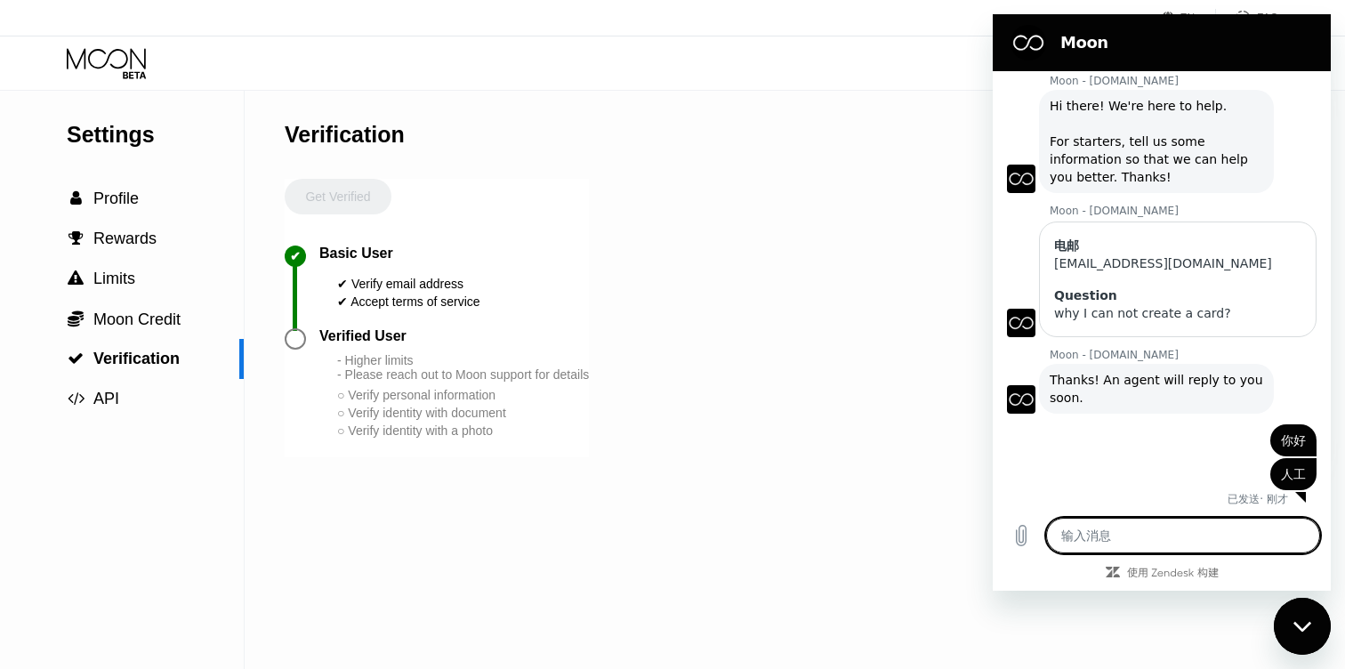
scroll to position [36, 0]
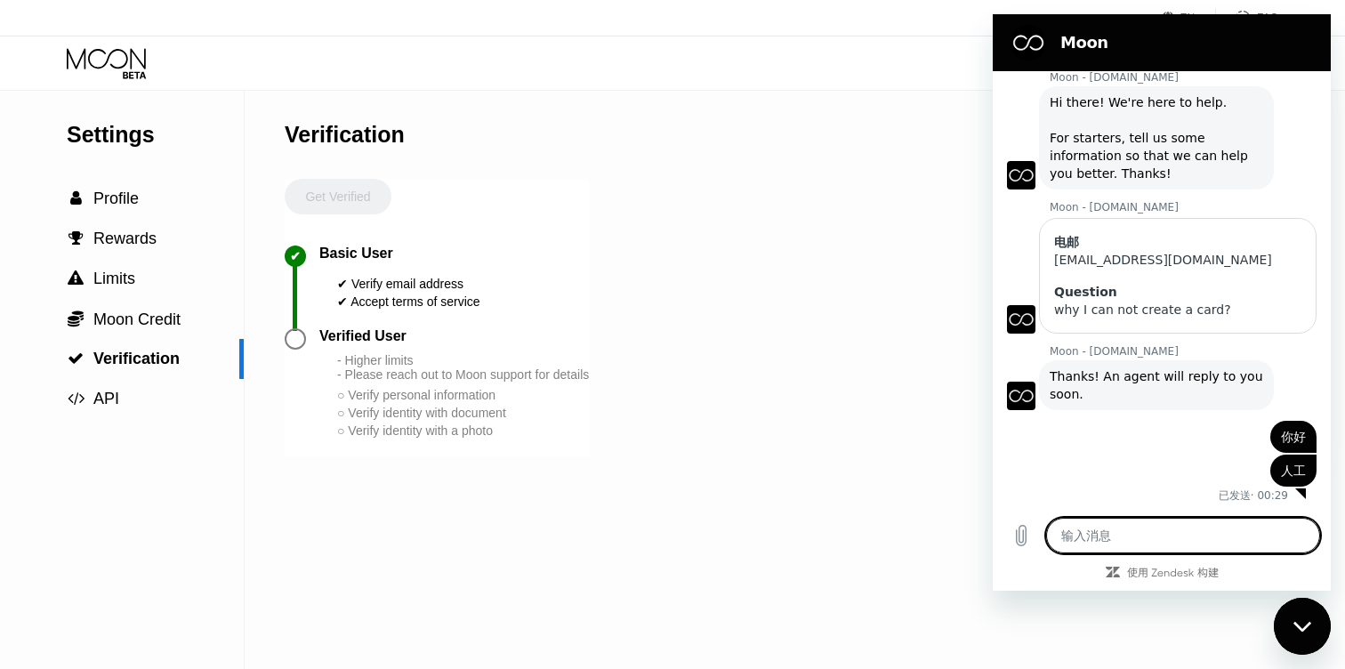
click at [882, 111] on div "Settings  Profile  Rewards  Limits  Moon Credit  Verification  API Verifi…" at bounding box center [672, 380] width 1345 height 578
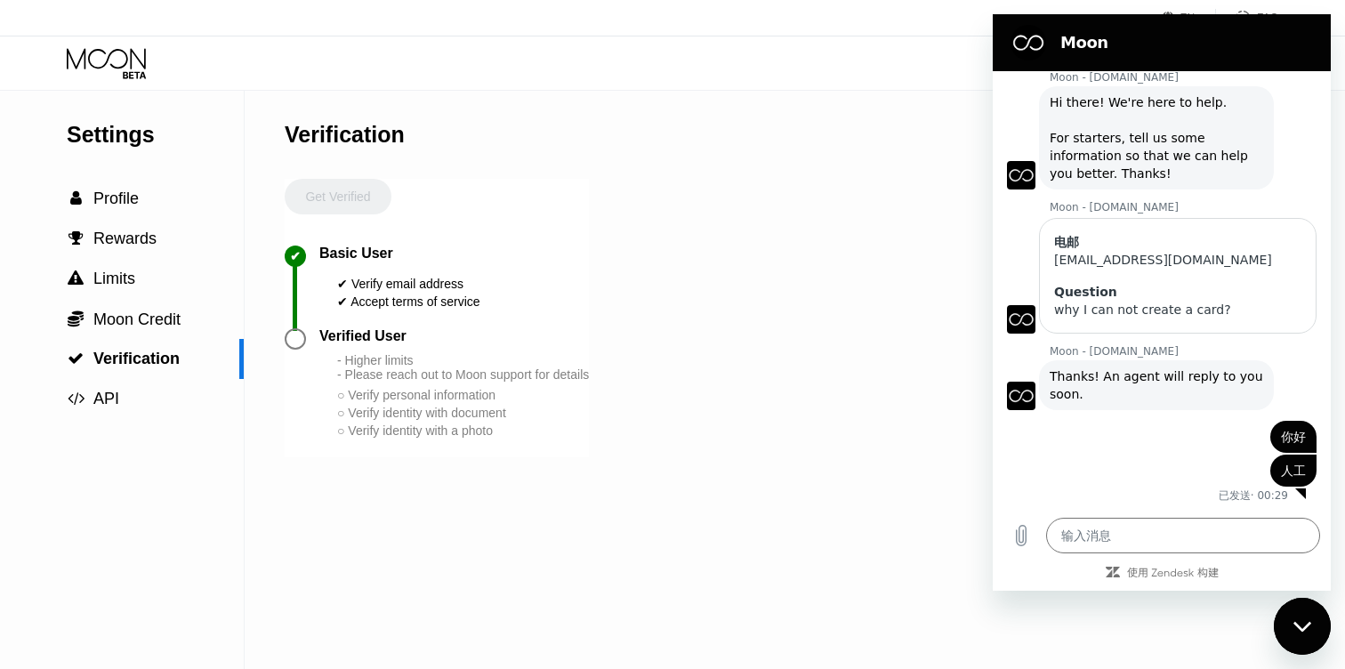
click at [1201, 63] on section "Moon" at bounding box center [1161, 42] width 338 height 57
click at [1299, 631] on div "关闭消息传送窗口" at bounding box center [1301, 625] width 53 height 53
type textarea "x"
